Goal: Transaction & Acquisition: Subscribe to service/newsletter

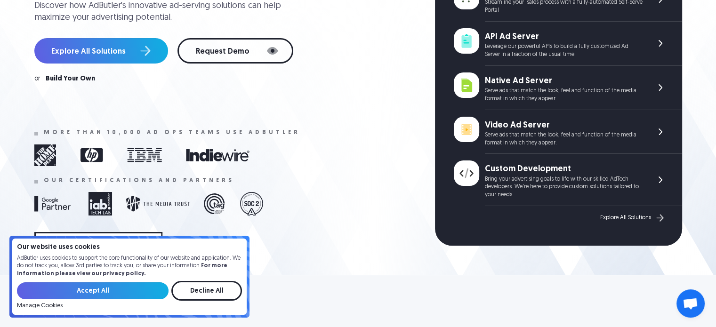
scroll to position [203, 0]
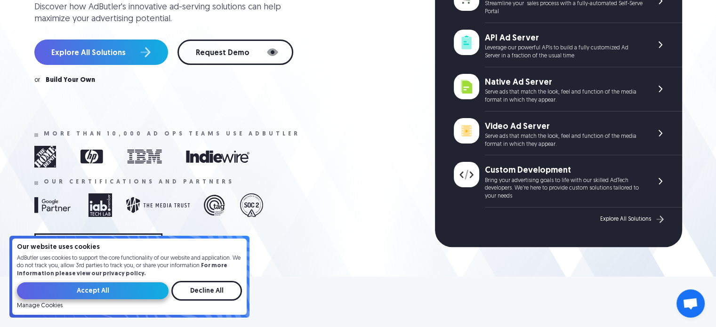
click at [95, 289] on input "Accept All" at bounding box center [92, 290] width 151 height 17
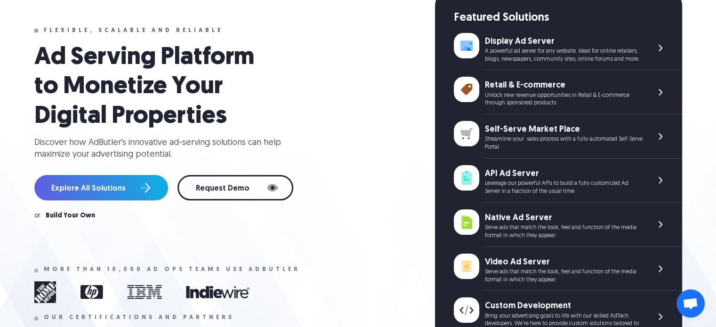
scroll to position [0, 0]
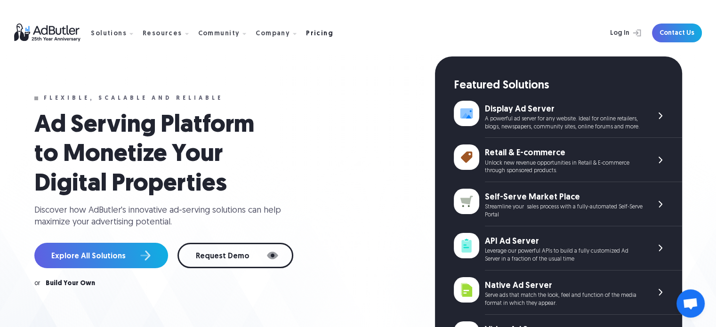
click at [312, 33] on div "Pricing" at bounding box center [319, 34] width 27 height 7
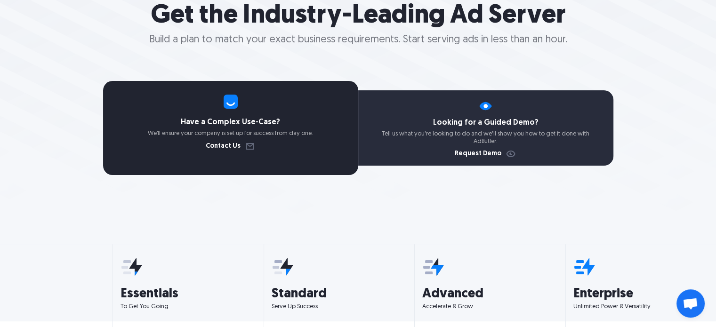
scroll to position [243, 0]
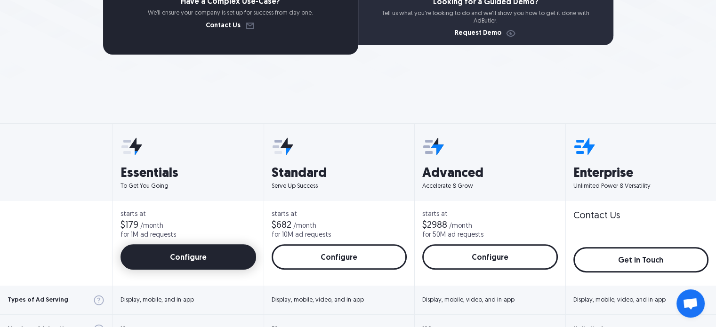
click at [163, 255] on link "Configure" at bounding box center [188, 256] width 136 height 25
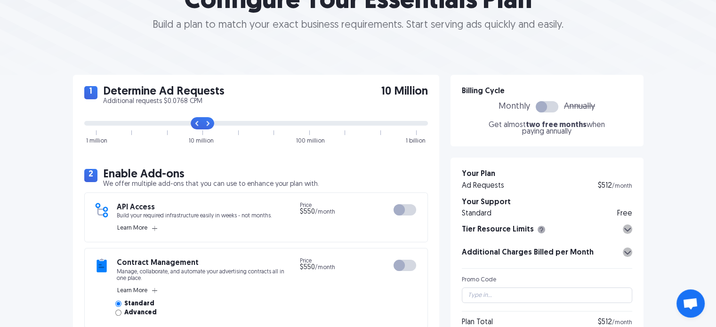
scroll to position [136, 0]
drag, startPoint x: 203, startPoint y: 124, endPoint x: 100, endPoint y: 129, distance: 103.2
type input "0"
click at [100, 126] on input "range" at bounding box center [255, 123] width 343 height 5
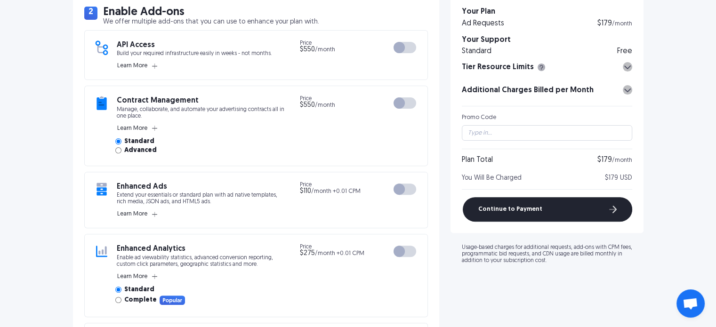
scroll to position [382, 0]
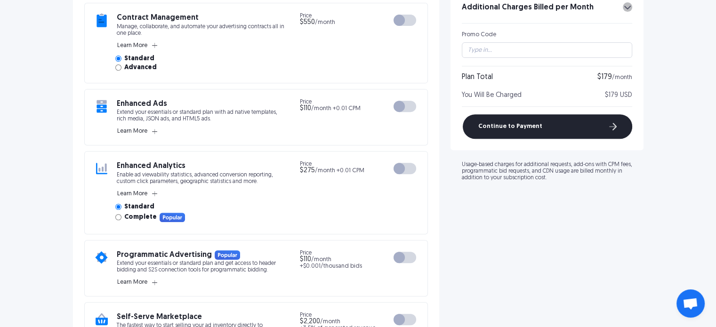
click at [117, 214] on input "Complete" at bounding box center [118, 217] width 6 height 6
radio input "true"
click at [118, 204] on input "Standard" at bounding box center [118, 207] width 6 height 6
radio input "true"
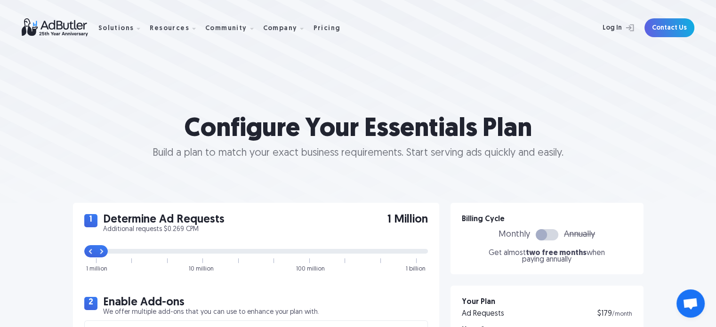
scroll to position [0, 0]
